Goal: Navigation & Orientation: Find specific page/section

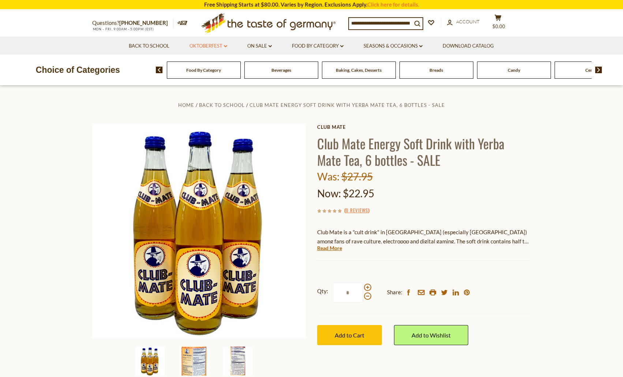
click at [215, 47] on link "Oktoberfest dropdown_arrow" at bounding box center [209, 46] width 38 height 8
click at [227, 46] on icon "dropdown_arrow" at bounding box center [225, 46] width 3 height 3
click at [273, 45] on li "On Sale dropdown_arrow All On Sale Best By Deals" at bounding box center [260, 46] width 44 height 18
click at [271, 45] on icon "dropdown_arrow" at bounding box center [270, 46] width 3 height 3
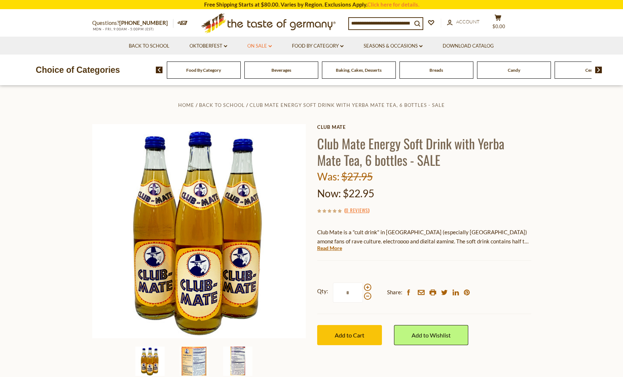
click at [271, 45] on icon "dropdown_arrow" at bounding box center [270, 46] width 3 height 3
click at [323, 42] on link "Food By Category dropdown_arrow" at bounding box center [318, 46] width 52 height 8
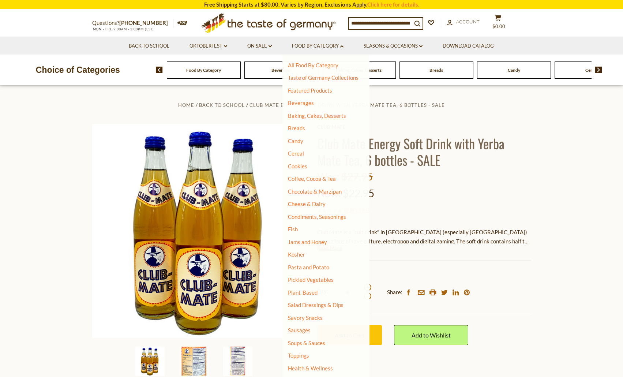
scroll to position [18, 0]
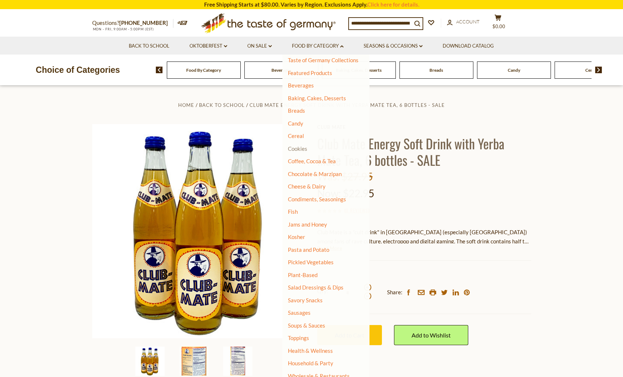
click at [300, 149] on link "Cookies" at bounding box center [297, 148] width 19 height 7
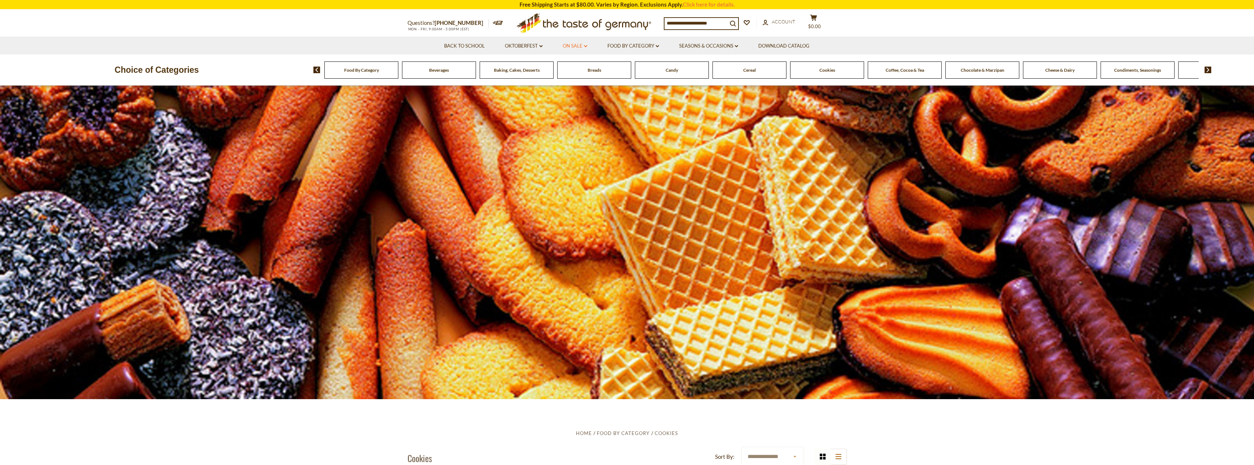
click at [584, 45] on link "On Sale dropdown_arrow" at bounding box center [575, 46] width 25 height 8
click at [639, 46] on link "Food By Category dropdown_arrow" at bounding box center [633, 46] width 52 height 8
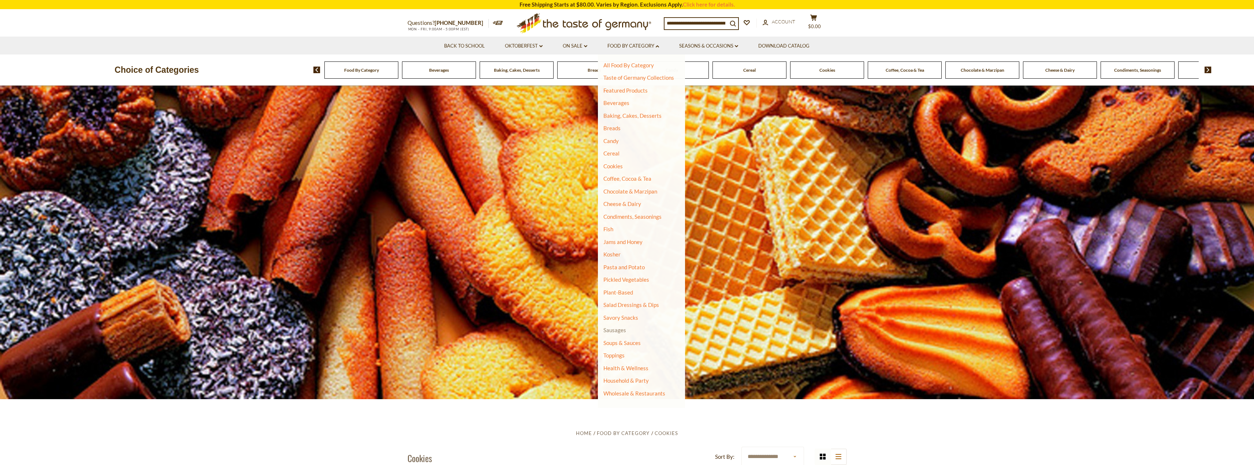
click at [621, 332] on link "Sausages" at bounding box center [614, 330] width 23 height 7
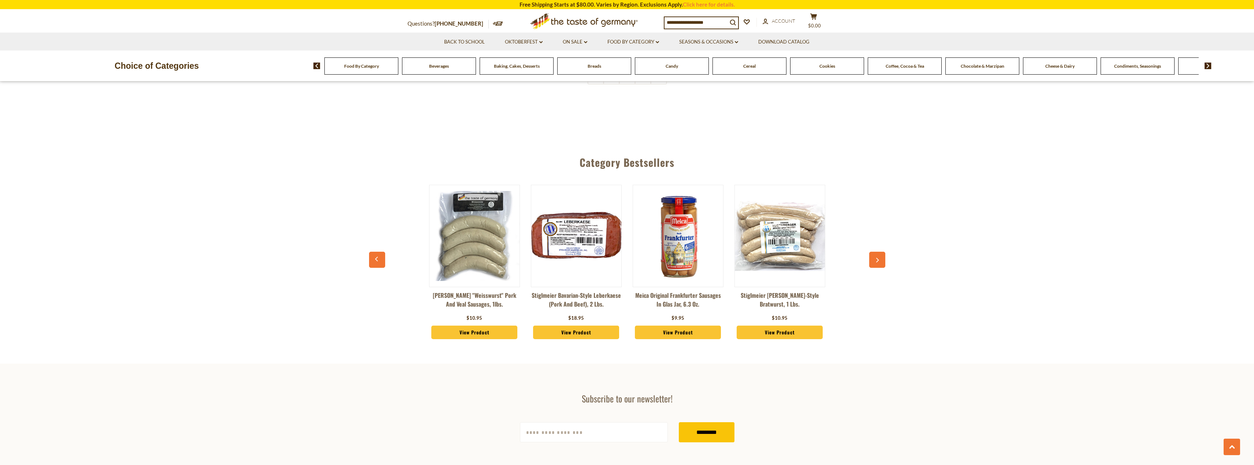
scroll to position [2050, 0]
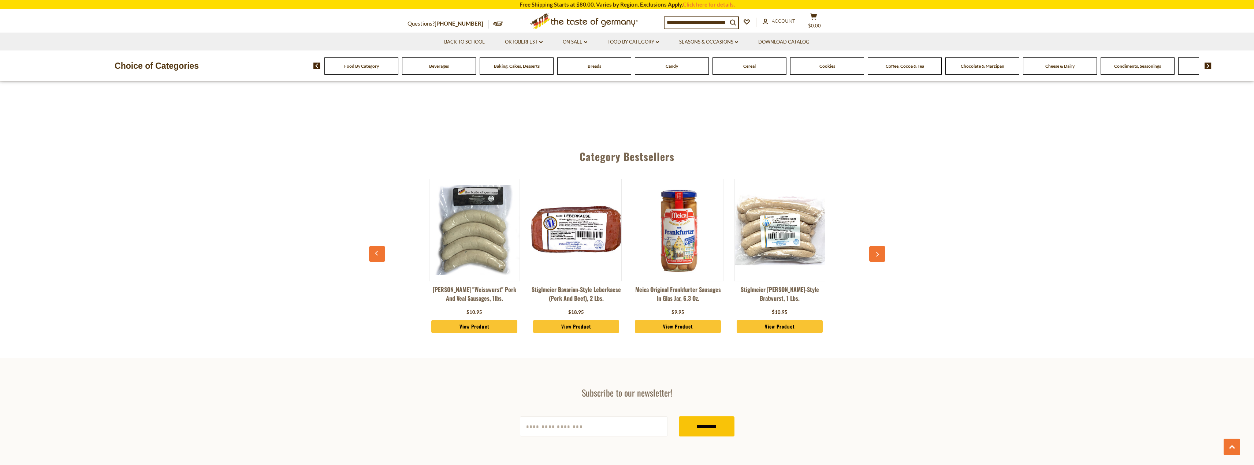
click at [487, 241] on img at bounding box center [474, 230] width 90 height 90
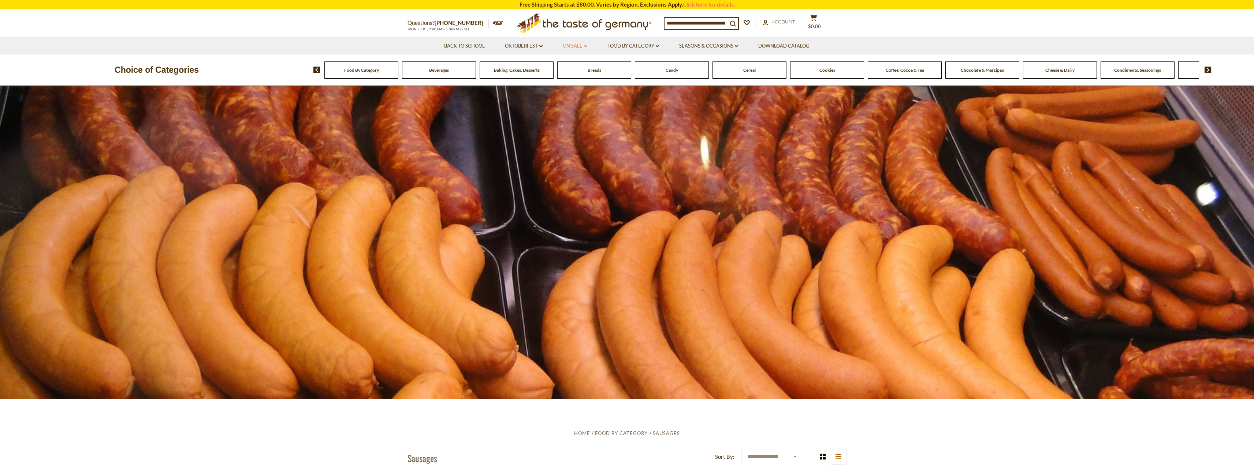
click at [579, 45] on link "On Sale dropdown_arrow" at bounding box center [575, 46] width 25 height 8
click at [632, 47] on link "Food By Category dropdown_arrow" at bounding box center [633, 46] width 52 height 8
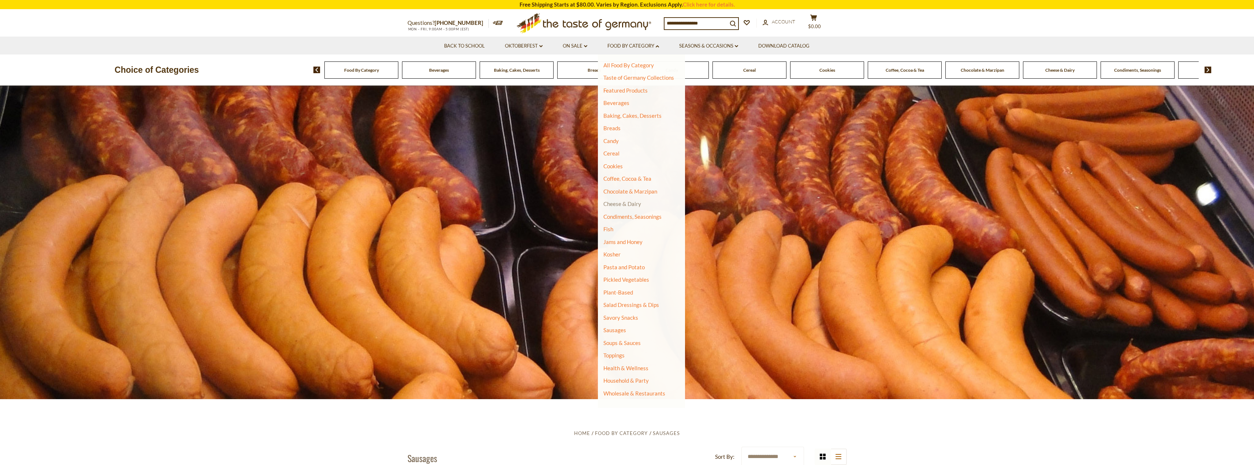
click at [632, 205] on link "Cheese & Dairy" at bounding box center [622, 204] width 38 height 7
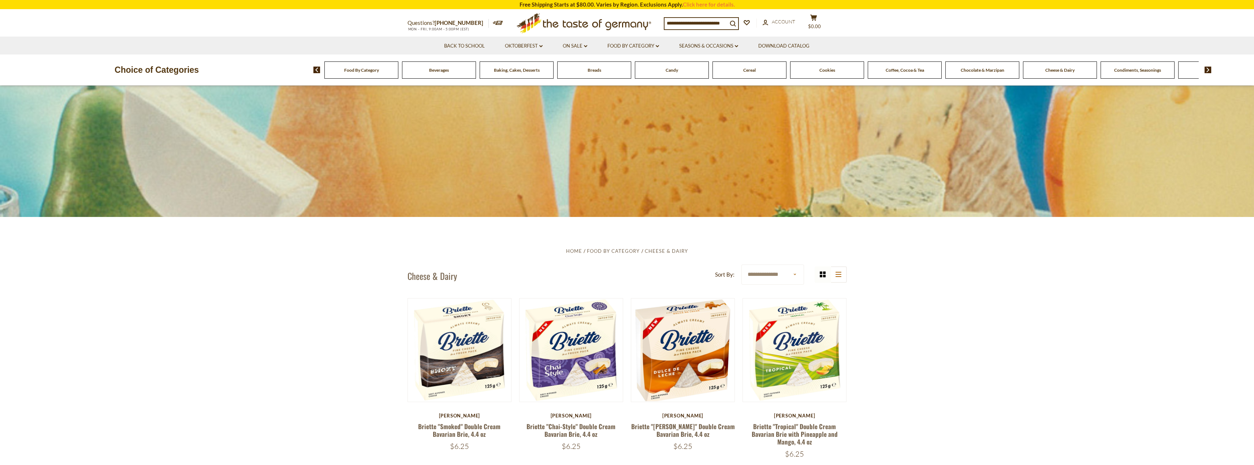
scroll to position [329, 0]
